Goal: Check status: Check status

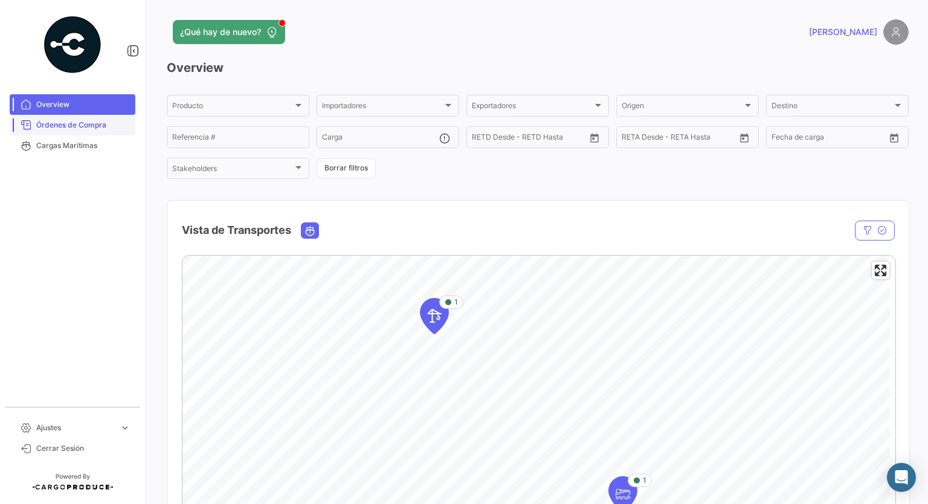
click at [72, 123] on span "Órdenes de Compra" at bounding box center [83, 125] width 94 height 11
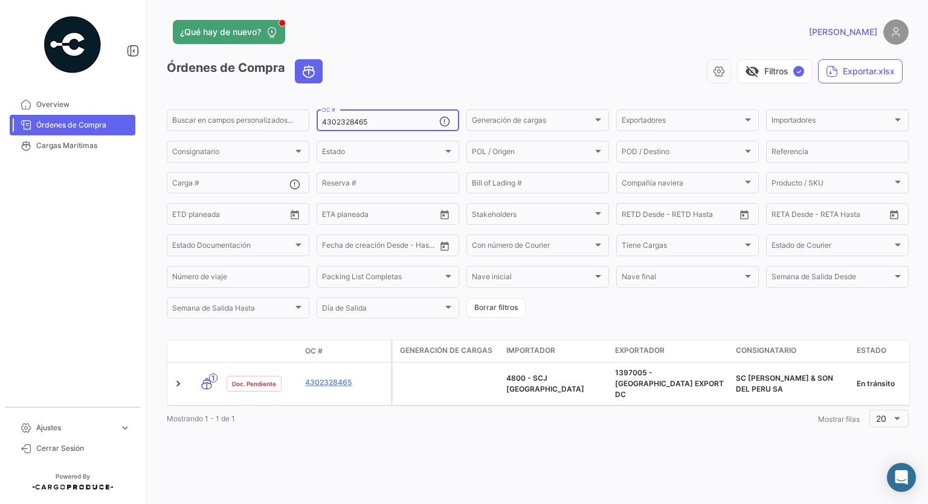
click at [341, 123] on input "4302328465" at bounding box center [380, 122] width 117 height 8
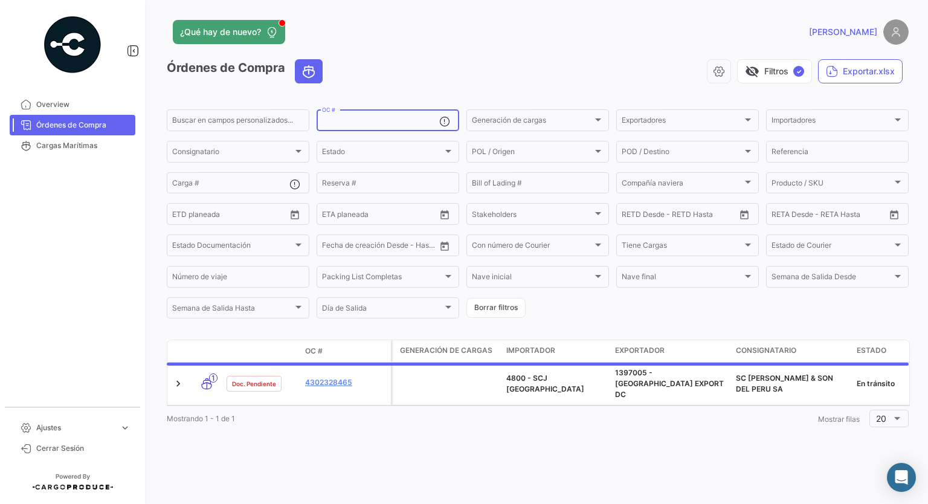
paste input "4302333076"
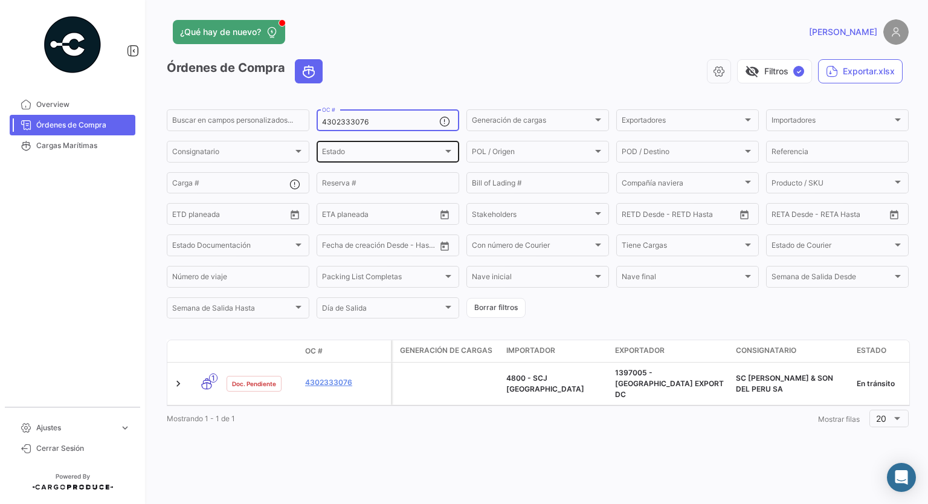
type input "4302333076"
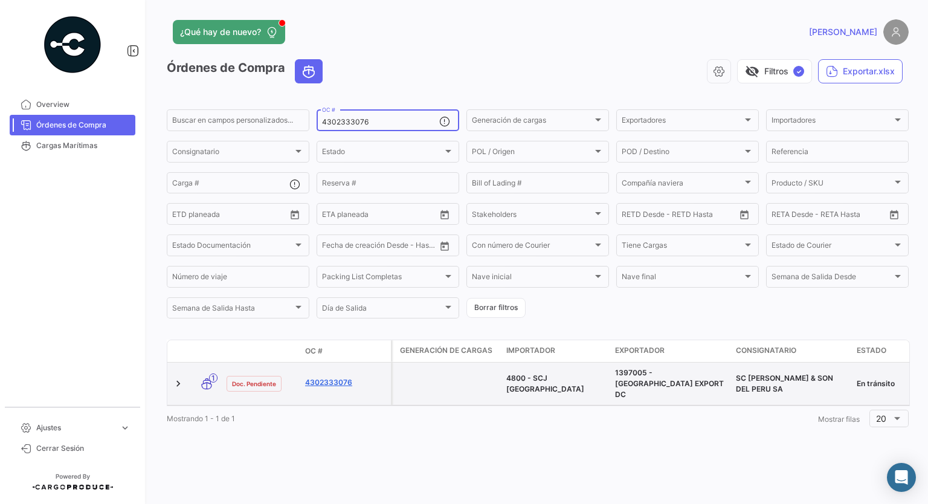
click at [331, 378] on link "4302333076" at bounding box center [345, 382] width 81 height 11
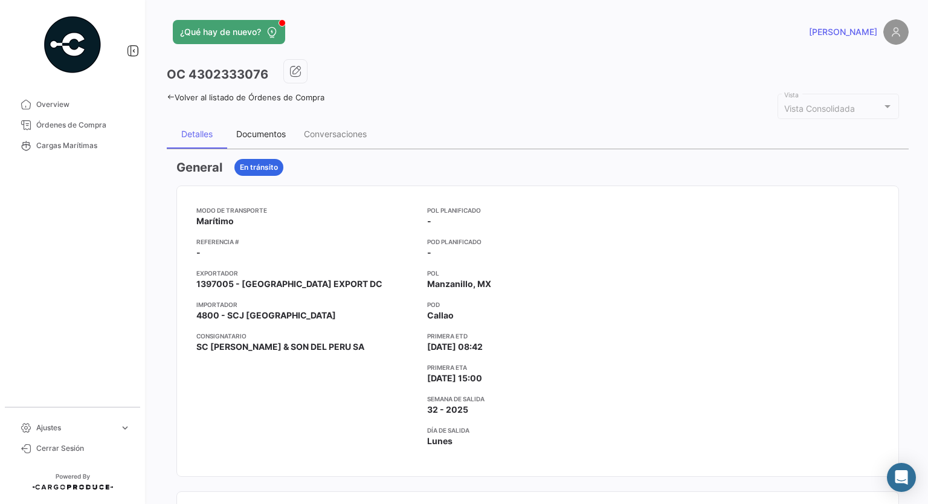
click at [270, 138] on div "Documentos" at bounding box center [261, 134] width 50 height 10
